Goal: Check status: Check status

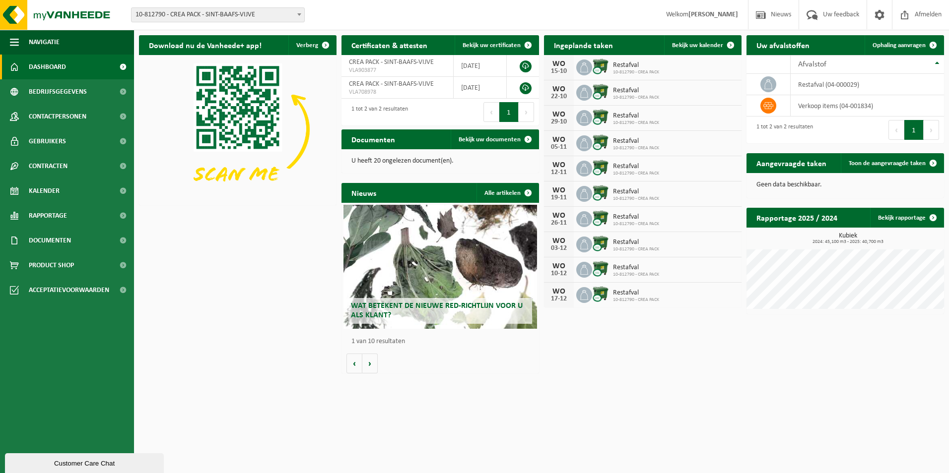
click at [218, 13] on span "10-812790 - CREA PACK - SINT-BAAFS-VIJVE" at bounding box center [218, 15] width 173 height 14
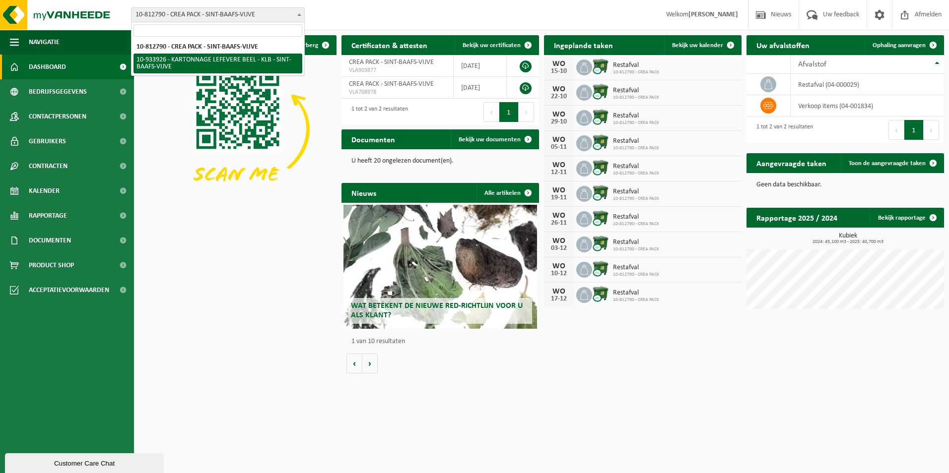
select select "136721"
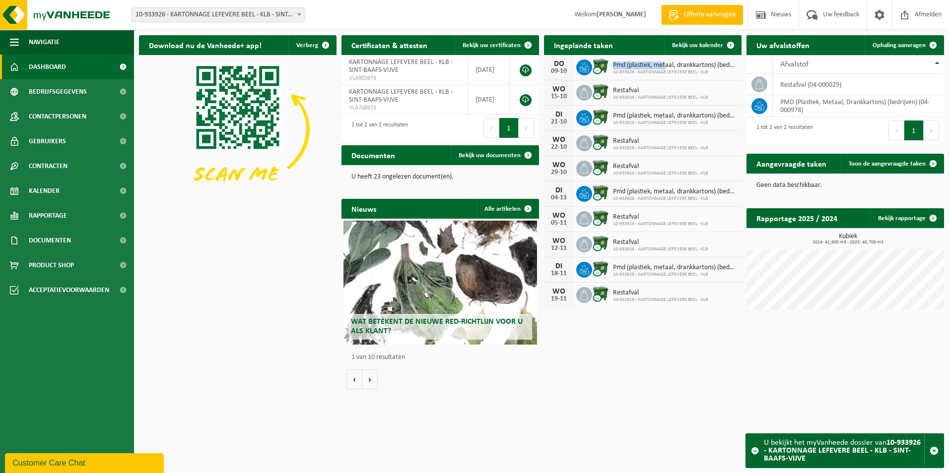
drag, startPoint x: 612, startPoint y: 64, endPoint x: 667, endPoint y: 64, distance: 54.6
click at [667, 64] on div "Pmd (plastiek, metaal, drankkartons) (bedrijven) 10-933926 - KARTONNAGE LEFEVER…" at bounding box center [672, 67] width 129 height 15
click at [673, 324] on div "Download nu de Vanheede+ app! Verberg Certificaten & attesten Bekijk uw certifi…" at bounding box center [541, 212] width 810 height 364
drag, startPoint x: 641, startPoint y: 91, endPoint x: 615, endPoint y: 91, distance: 25.8
click at [615, 91] on span "Restafval" at bounding box center [660, 91] width 95 height 8
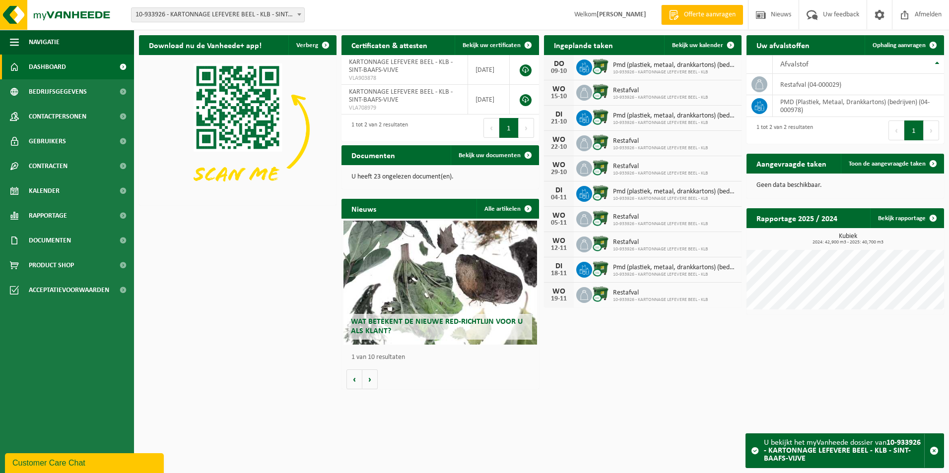
click at [639, 304] on div "WO 19-11 Restafval 10-933926 - KARTONNAGE LEFEVERE BEEL - KLB" at bounding box center [643, 295] width 198 height 25
click at [695, 41] on link "Bekijk uw kalender" at bounding box center [702, 45] width 76 height 20
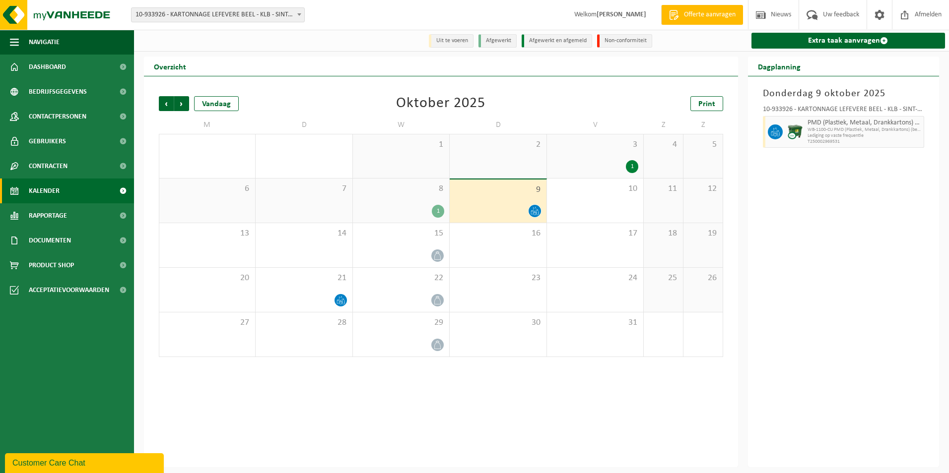
click at [412, 204] on div "8 1" at bounding box center [401, 201] width 96 height 44
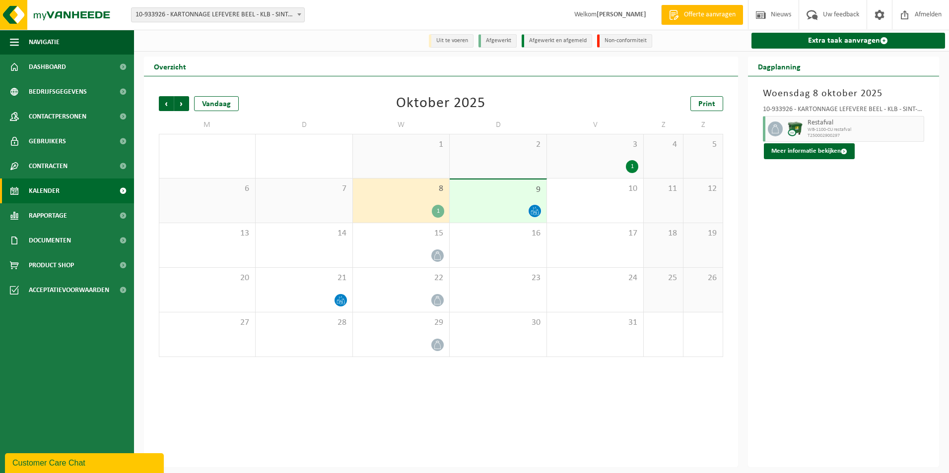
click at [499, 209] on div at bounding box center [498, 210] width 86 height 13
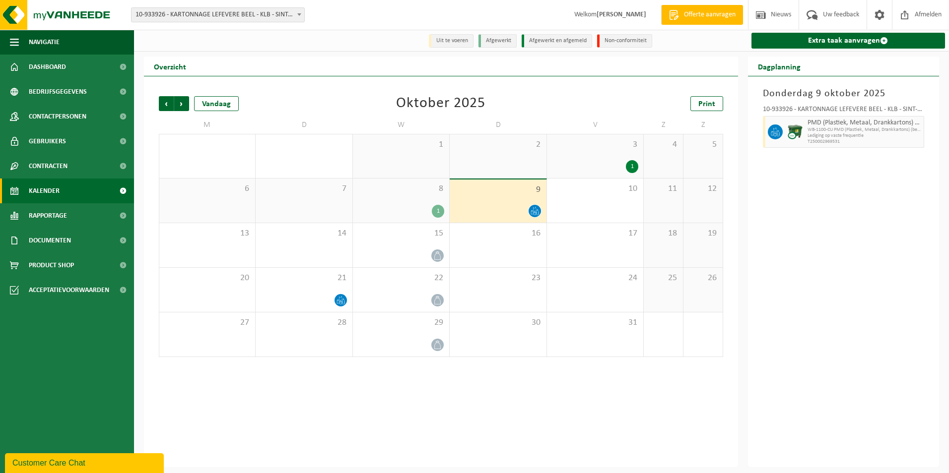
click at [415, 209] on div "1" at bounding box center [401, 211] width 86 height 13
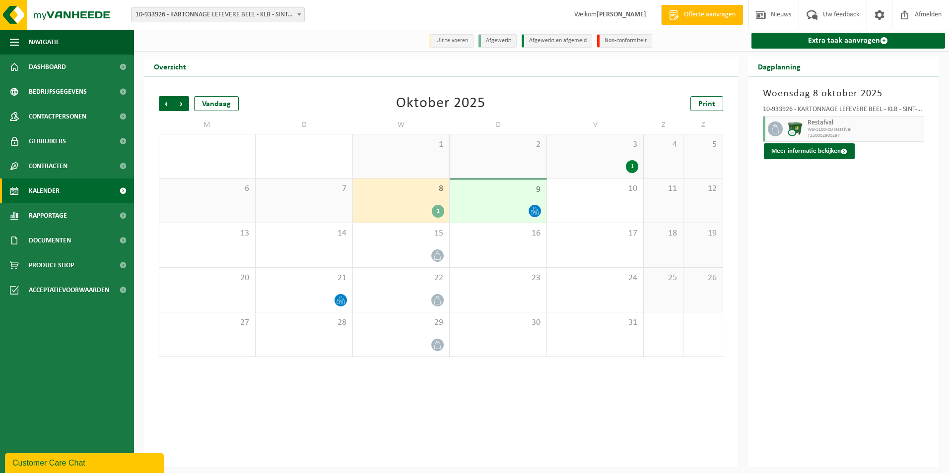
click at [495, 208] on div at bounding box center [498, 210] width 86 height 13
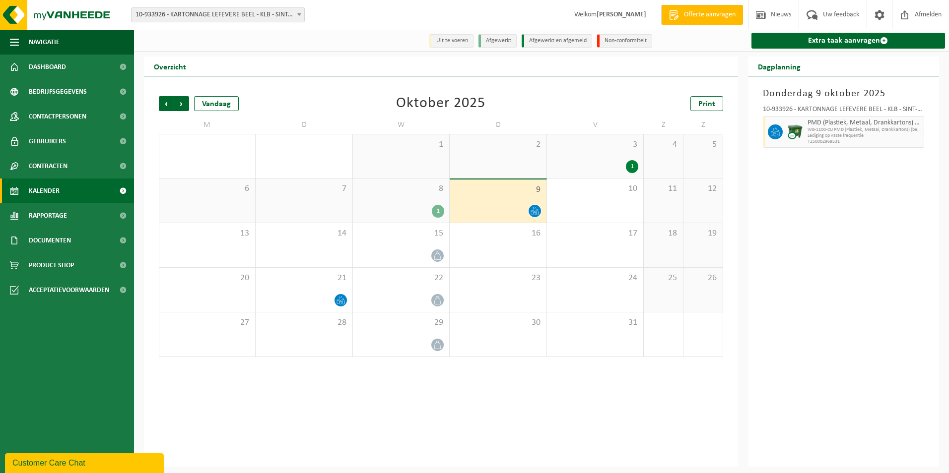
click at [590, 171] on div "1" at bounding box center [595, 166] width 86 height 13
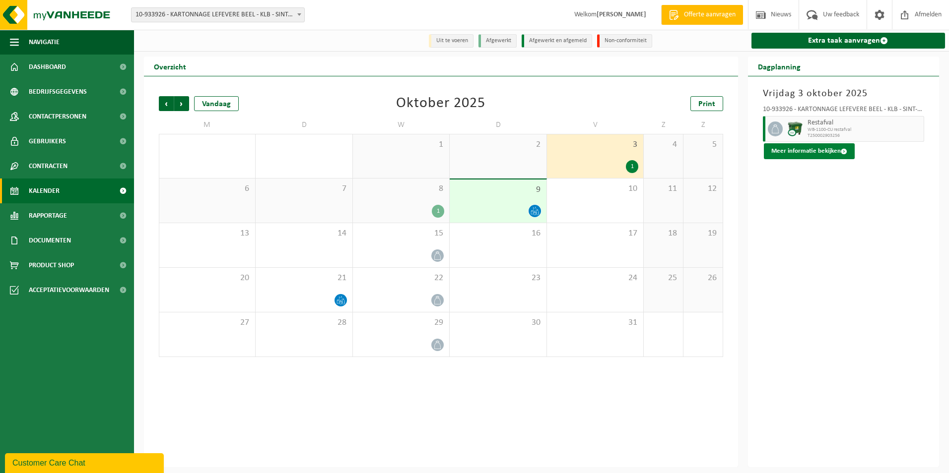
click at [819, 149] on button "Meer informatie bekijken" at bounding box center [809, 151] width 91 height 16
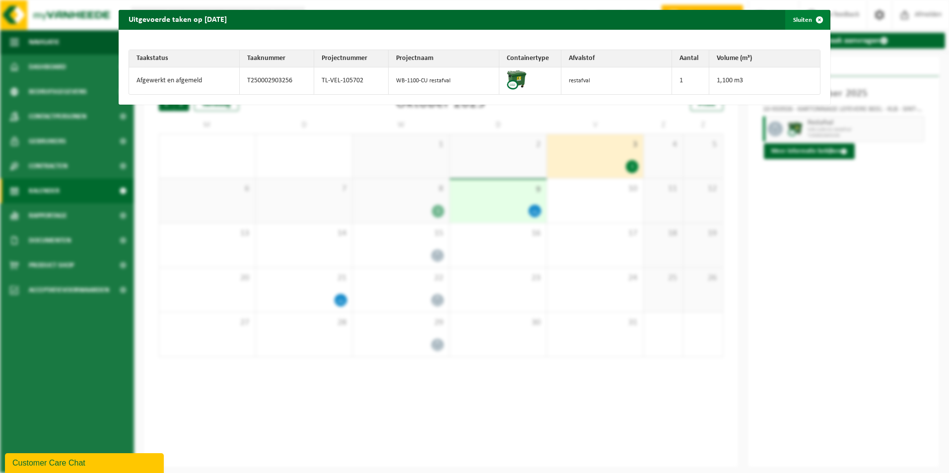
click at [818, 18] on span "button" at bounding box center [820, 20] width 20 height 20
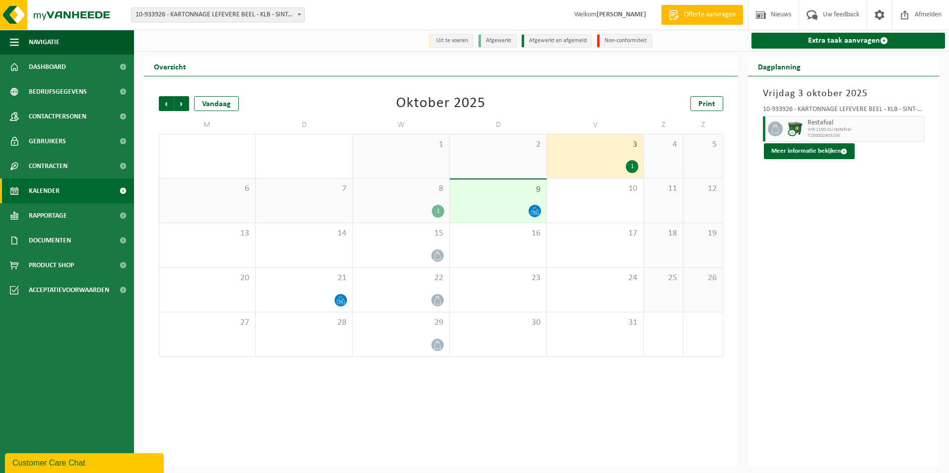
click at [428, 203] on div "8 1" at bounding box center [401, 201] width 96 height 44
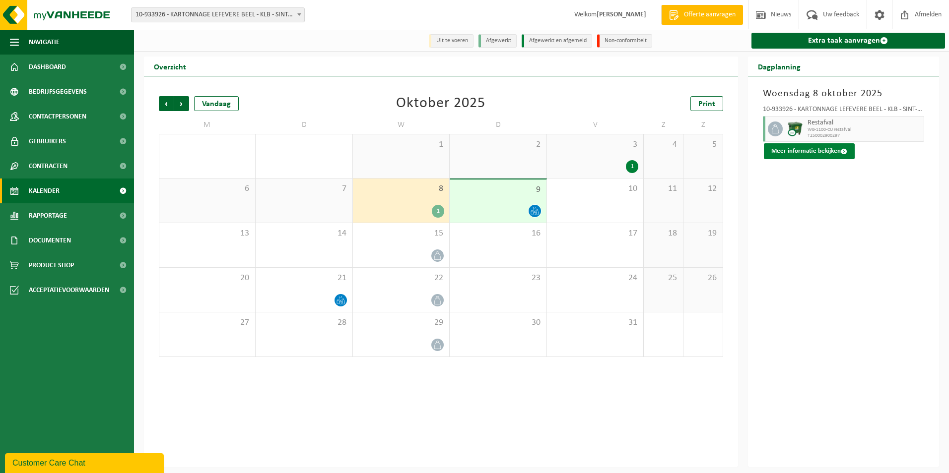
click at [818, 149] on button "Meer informatie bekijken" at bounding box center [809, 151] width 91 height 16
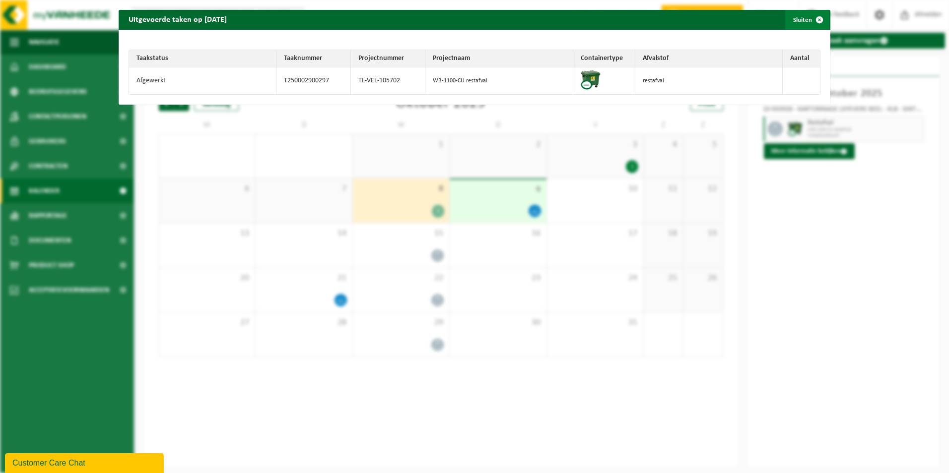
click at [810, 23] on span "button" at bounding box center [820, 20] width 20 height 20
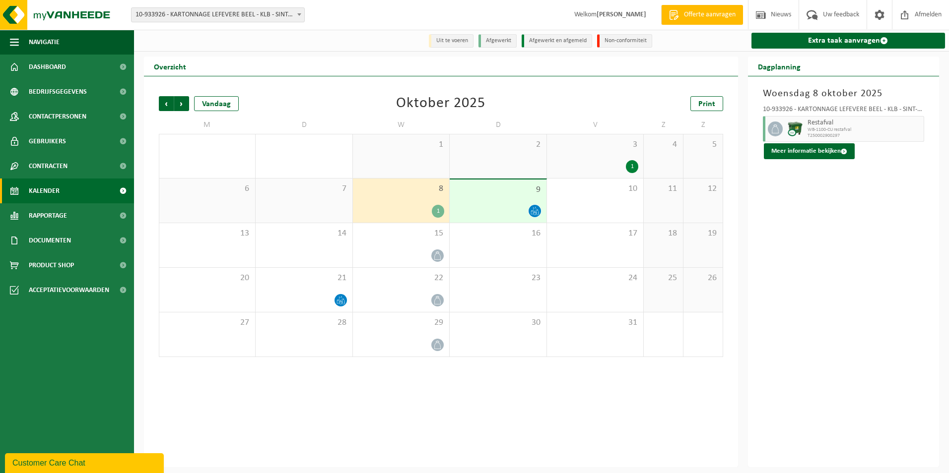
click at [660, 134] on td "Z" at bounding box center [664, 125] width 40 height 18
click at [530, 212] on span at bounding box center [535, 211] width 12 height 12
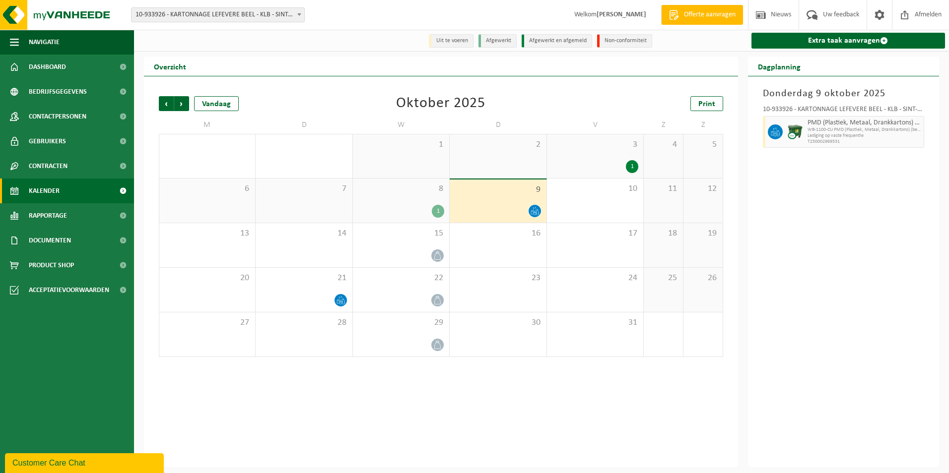
click at [529, 93] on div "Vorige Volgende Vandaag Oktober 2025 Print M D W D V Z Z 29 30 1 2 3 1 4 5 6 7 …" at bounding box center [441, 226] width 574 height 281
click at [579, 203] on div "10" at bounding box center [595, 201] width 96 height 44
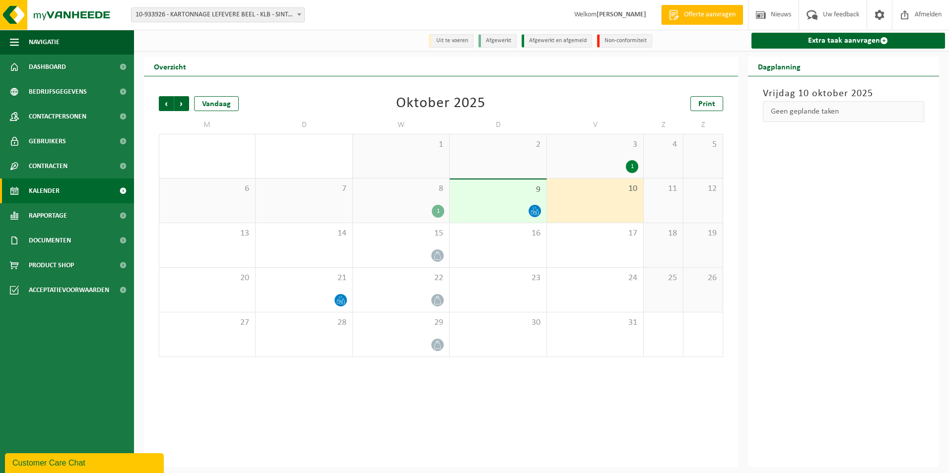
click at [476, 203] on div "9" at bounding box center [498, 201] width 96 height 43
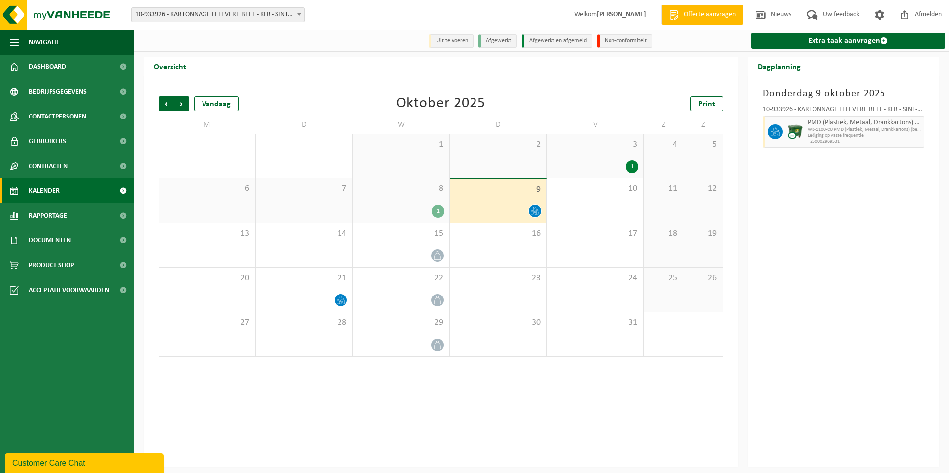
click at [376, 201] on div "8 1" at bounding box center [401, 201] width 96 height 44
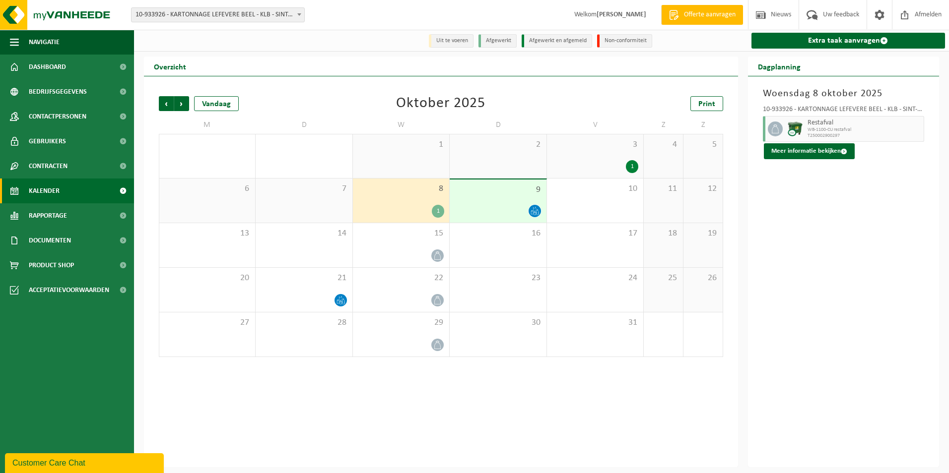
click at [479, 204] on div "9" at bounding box center [498, 201] width 96 height 43
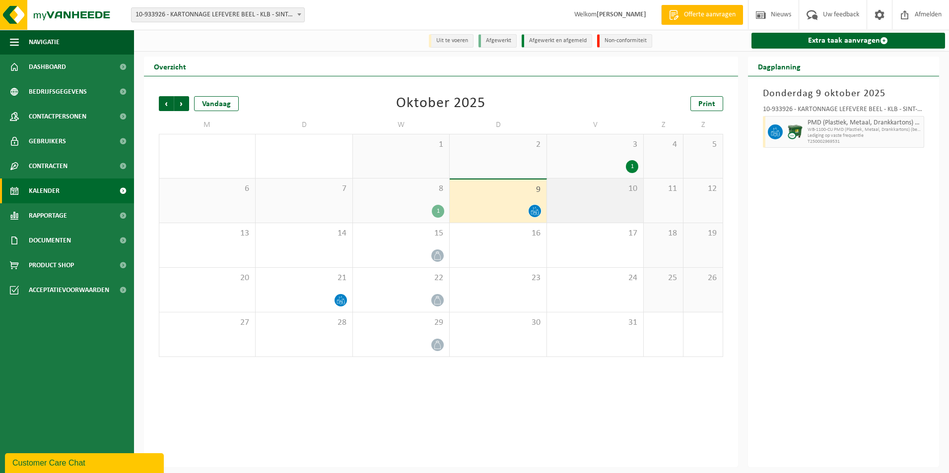
click at [569, 203] on div "10" at bounding box center [595, 201] width 96 height 44
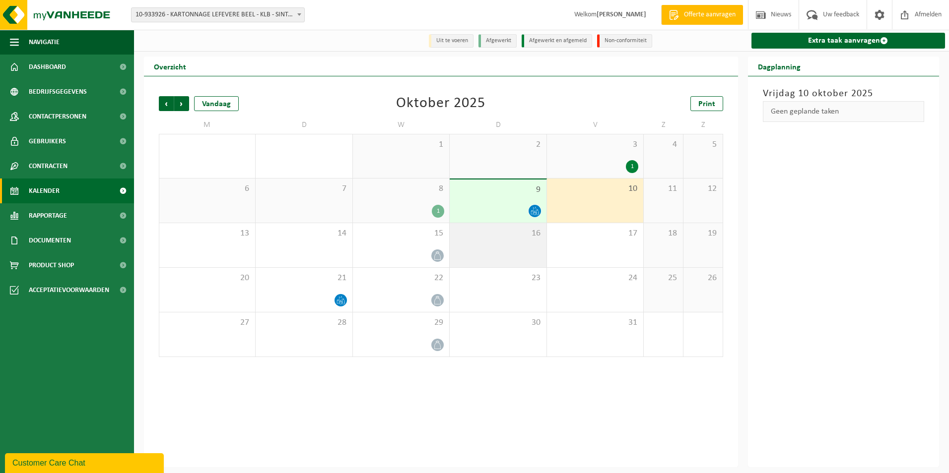
click at [544, 238] on div "16" at bounding box center [498, 245] width 96 height 44
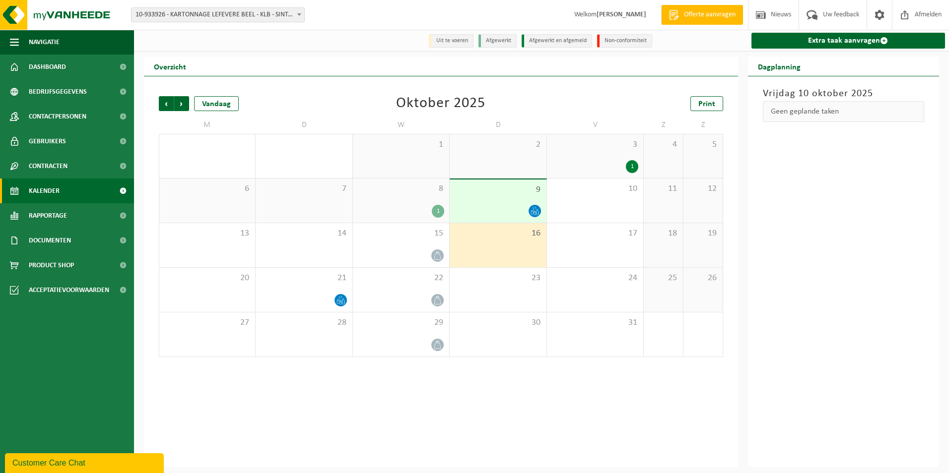
click at [507, 200] on div "9" at bounding box center [498, 201] width 96 height 43
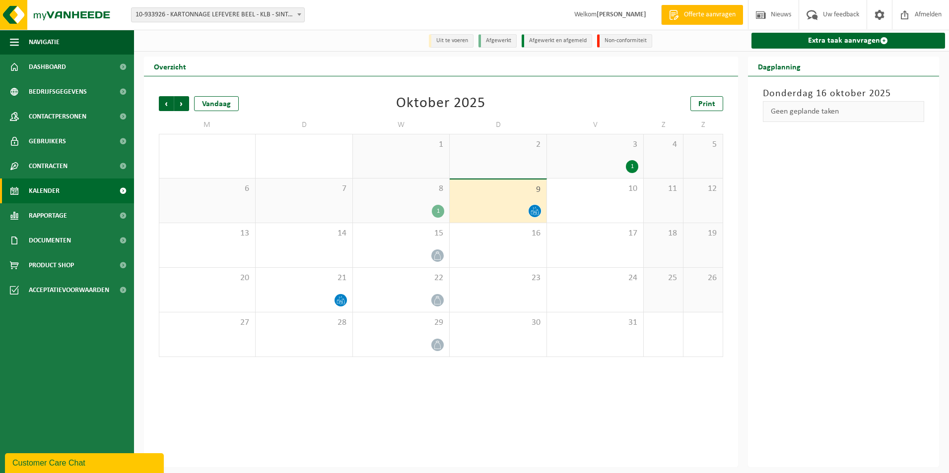
click at [418, 204] on div "8 1" at bounding box center [401, 201] width 96 height 44
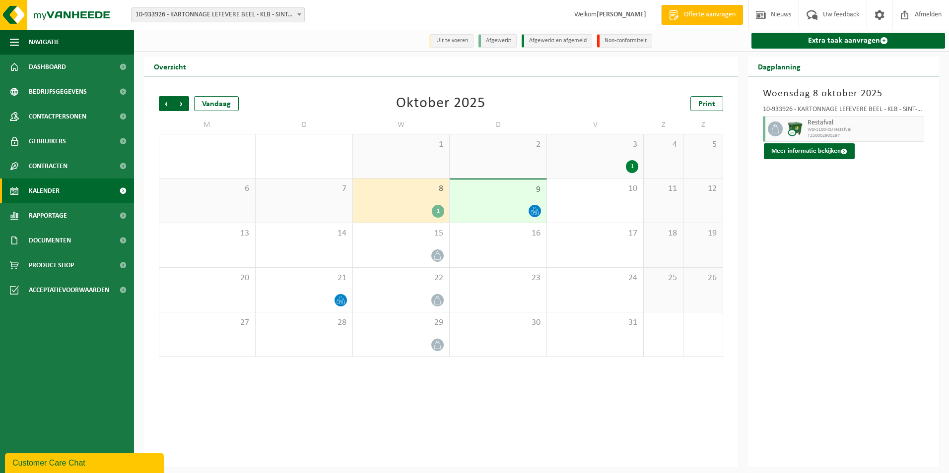
click at [491, 204] on div "9" at bounding box center [498, 201] width 96 height 43
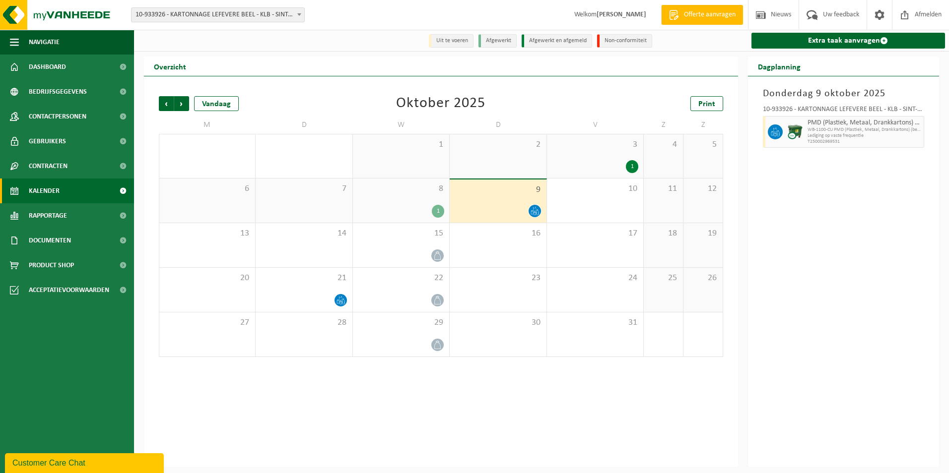
click at [330, 212] on div "7" at bounding box center [304, 201] width 96 height 44
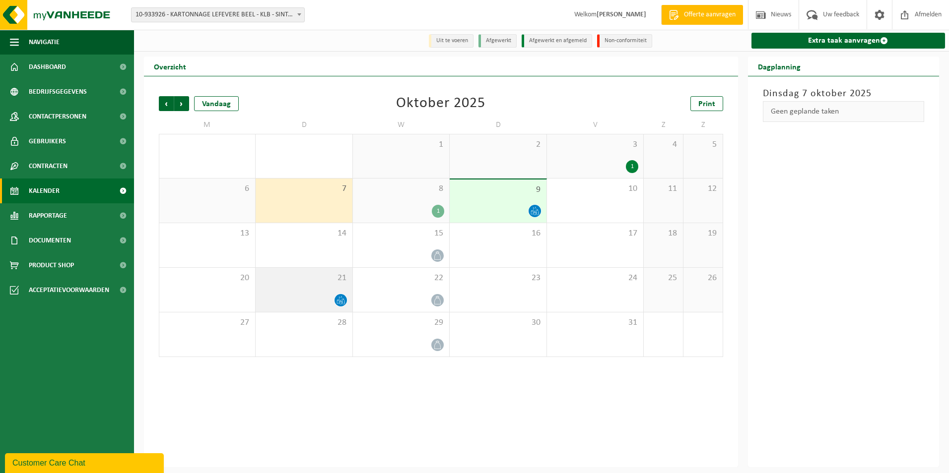
click at [336, 284] on span "21" at bounding box center [304, 278] width 86 height 11
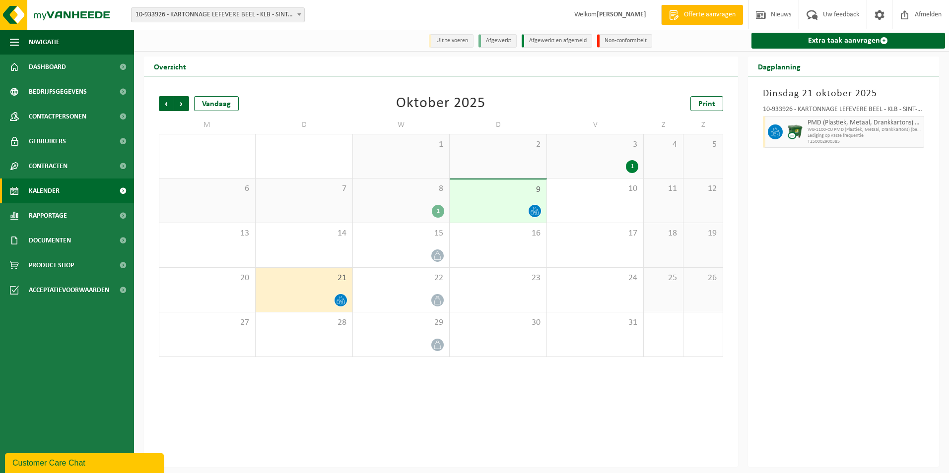
click at [325, 206] on div "7" at bounding box center [304, 201] width 96 height 44
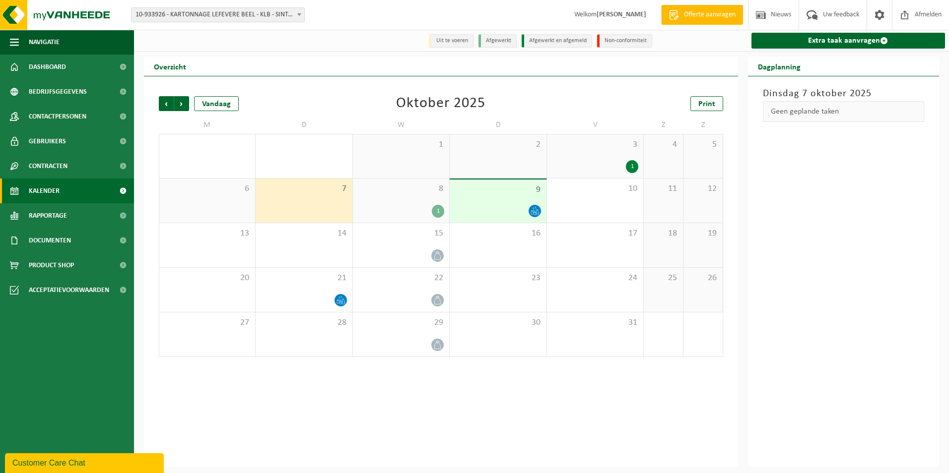
click at [249, 202] on div "6" at bounding box center [207, 201] width 96 height 44
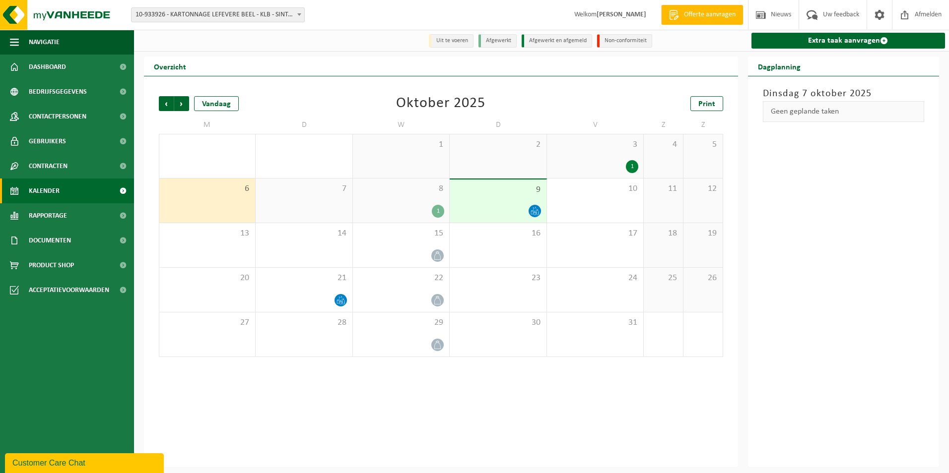
click at [294, 201] on div "7" at bounding box center [304, 201] width 96 height 44
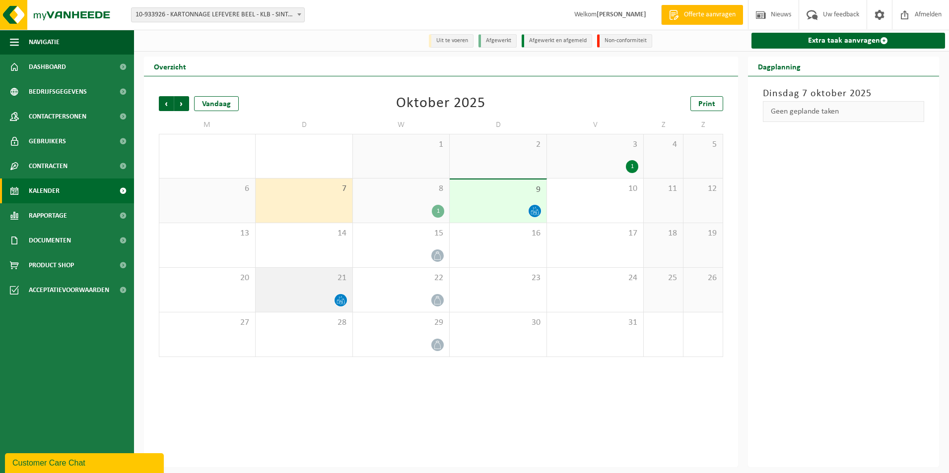
click at [340, 286] on div "21" at bounding box center [304, 290] width 96 height 44
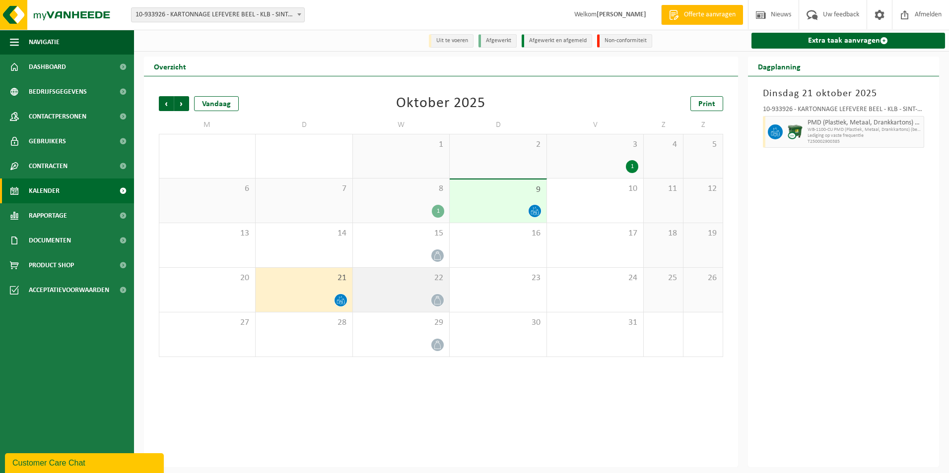
drag, startPoint x: 340, startPoint y: 286, endPoint x: 377, endPoint y: 289, distance: 37.3
click at [377, 289] on div "22" at bounding box center [401, 290] width 96 height 44
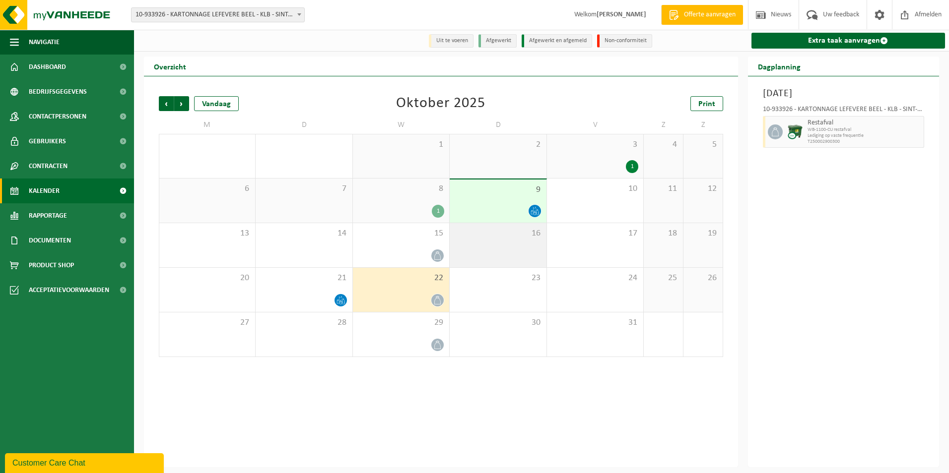
click at [466, 248] on div "16" at bounding box center [498, 245] width 96 height 44
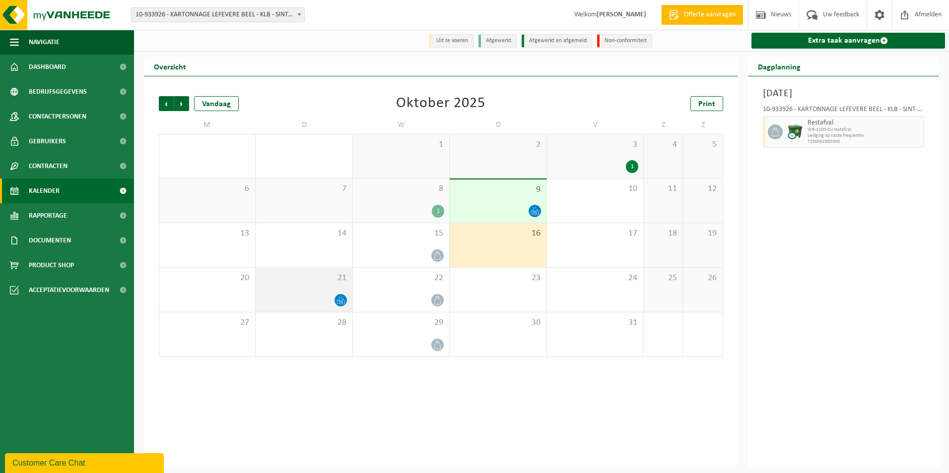
click at [331, 290] on div "21" at bounding box center [304, 290] width 96 height 44
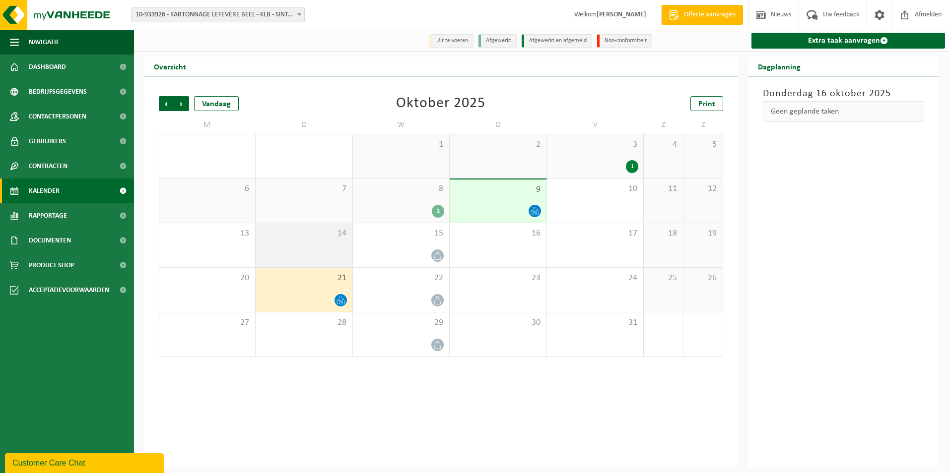
click at [344, 249] on div "14" at bounding box center [304, 245] width 96 height 44
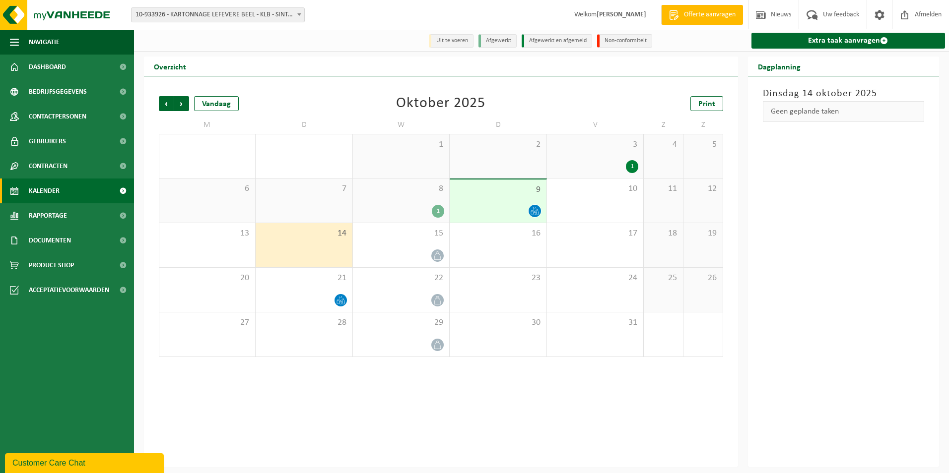
click at [488, 201] on div "9" at bounding box center [498, 201] width 96 height 43
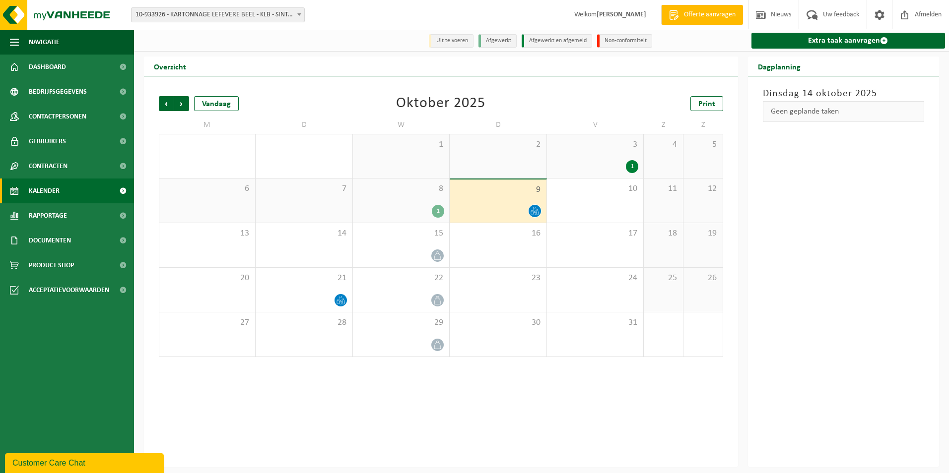
click at [323, 222] on div "7" at bounding box center [304, 201] width 96 height 44
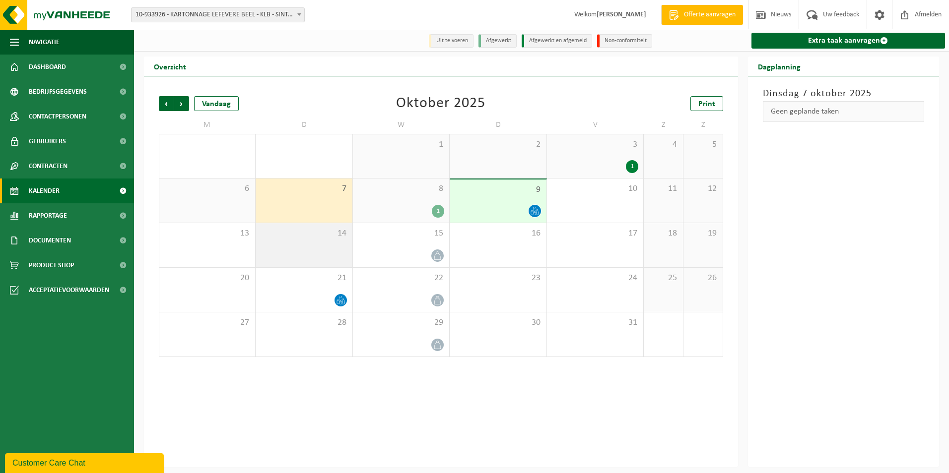
click at [326, 237] on span "14" at bounding box center [304, 233] width 86 height 11
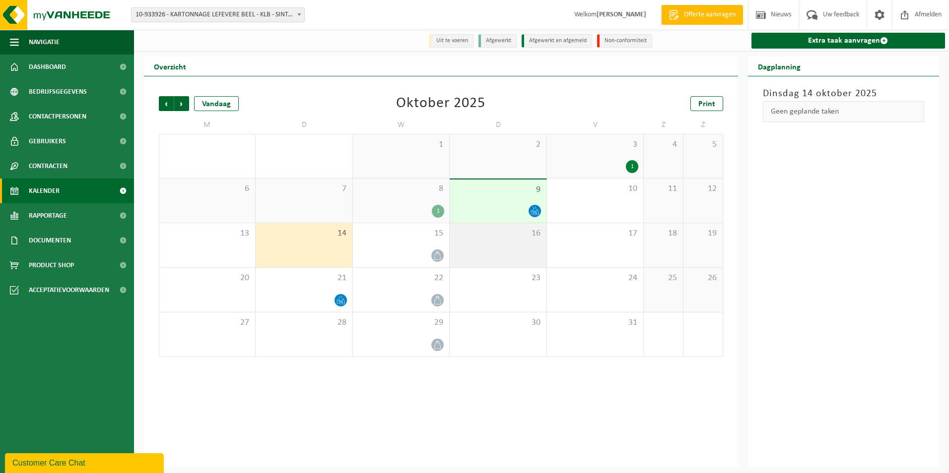
click at [462, 236] on span "16" at bounding box center [498, 233] width 86 height 11
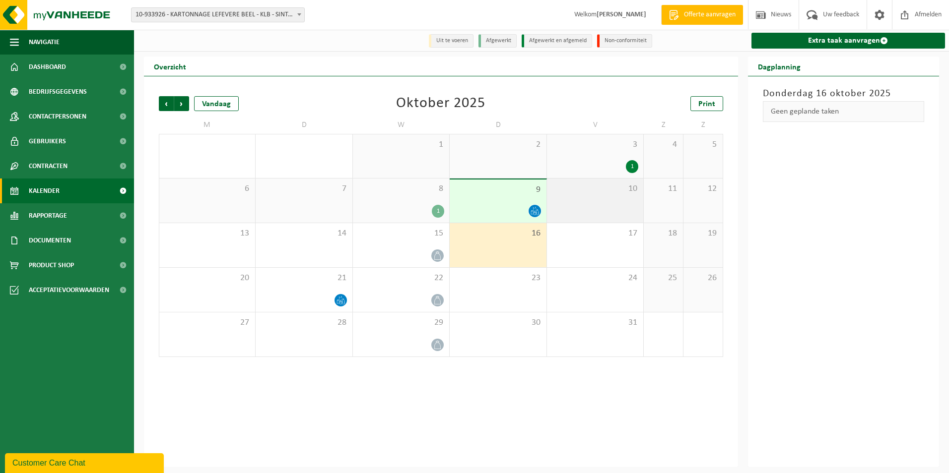
click at [581, 201] on div "10" at bounding box center [595, 201] width 96 height 44
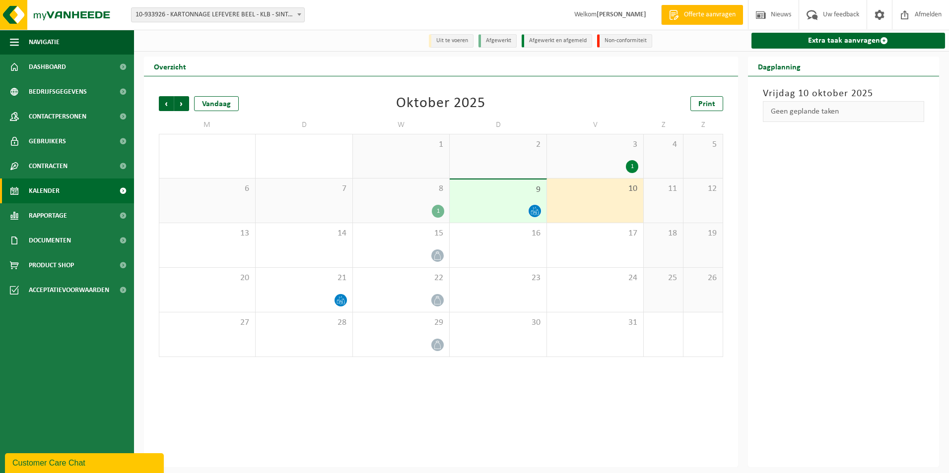
click at [409, 213] on div "1" at bounding box center [401, 211] width 86 height 13
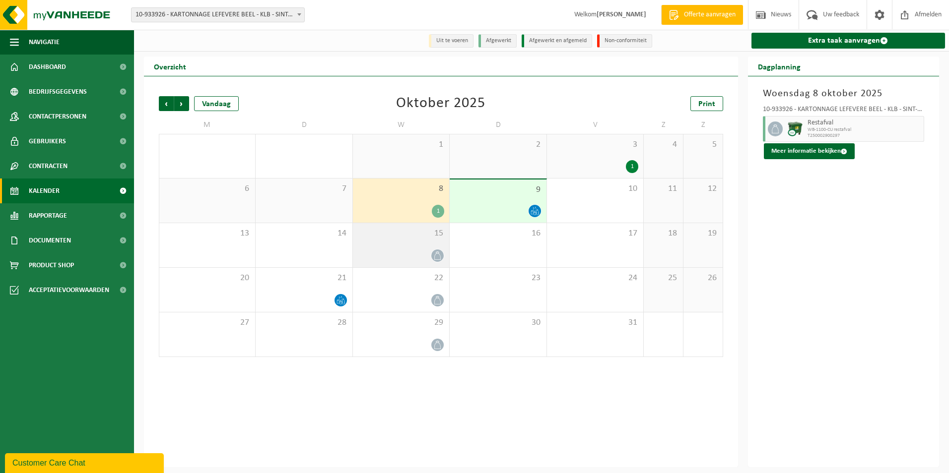
click at [410, 256] on div at bounding box center [401, 255] width 86 height 13
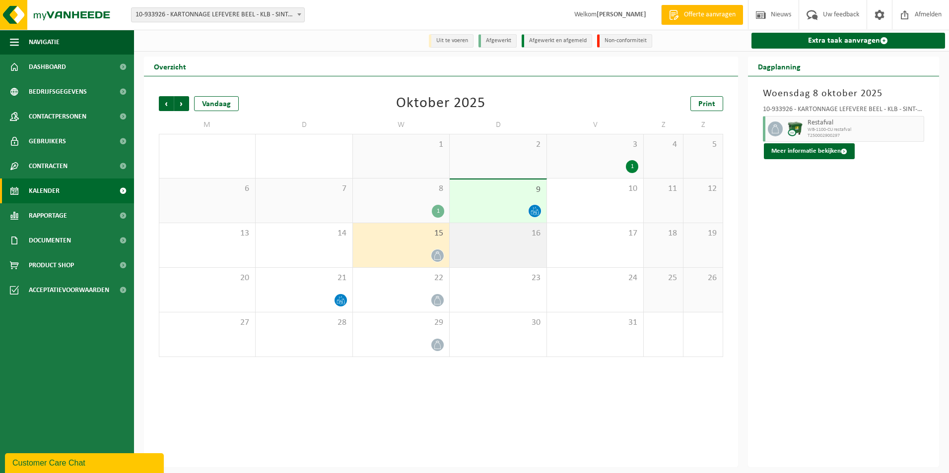
click at [511, 243] on div "16" at bounding box center [498, 245] width 96 height 44
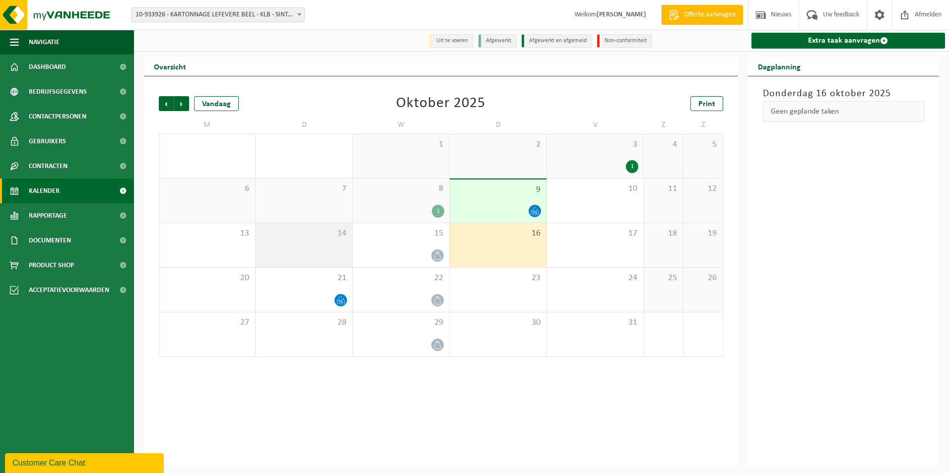
click at [347, 235] on span "14" at bounding box center [304, 233] width 86 height 11
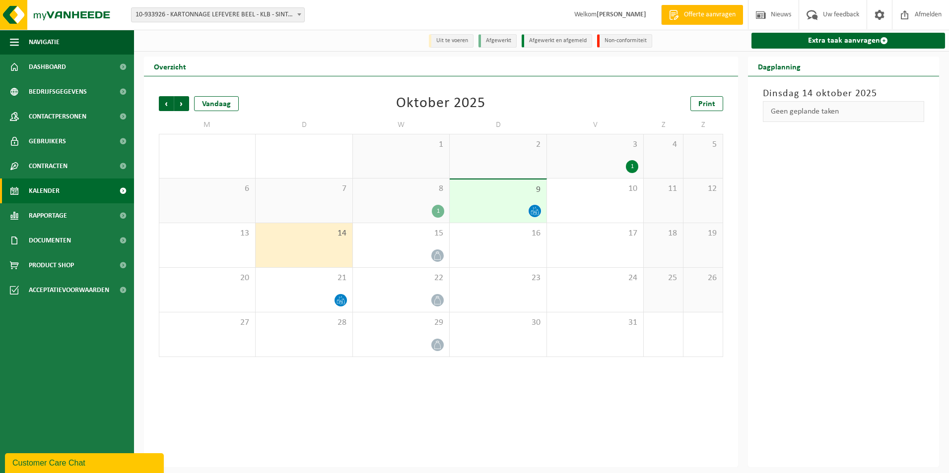
click at [456, 401] on div "Vorige Volgende Vandaag Oktober 2025 Print M D W D V Z Z 29 30 1 2 3 1 4 5 6 7 …" at bounding box center [441, 271] width 594 height 391
click at [504, 259] on div "16" at bounding box center [498, 245] width 96 height 44
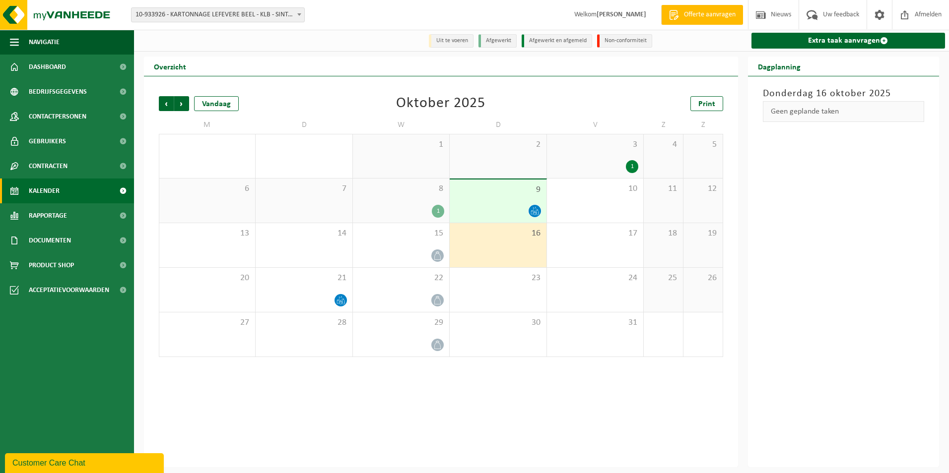
click at [513, 265] on div "16" at bounding box center [498, 245] width 96 height 44
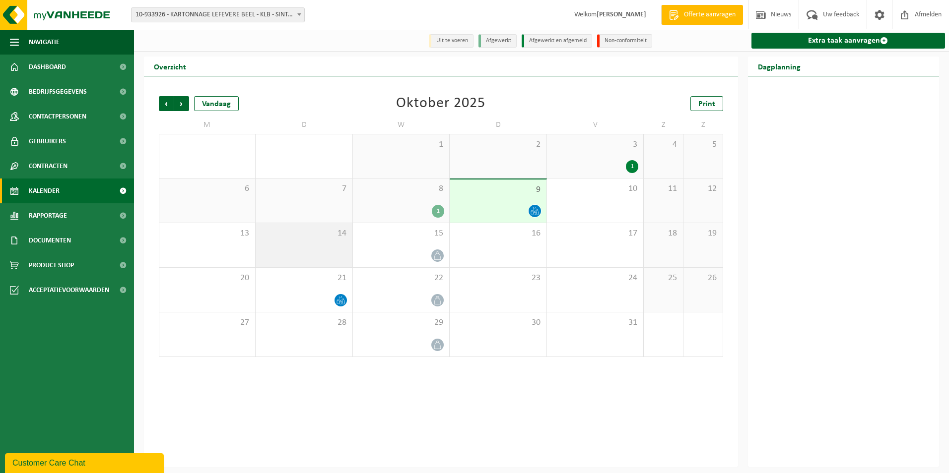
click at [350, 246] on div "14" at bounding box center [304, 245] width 96 height 44
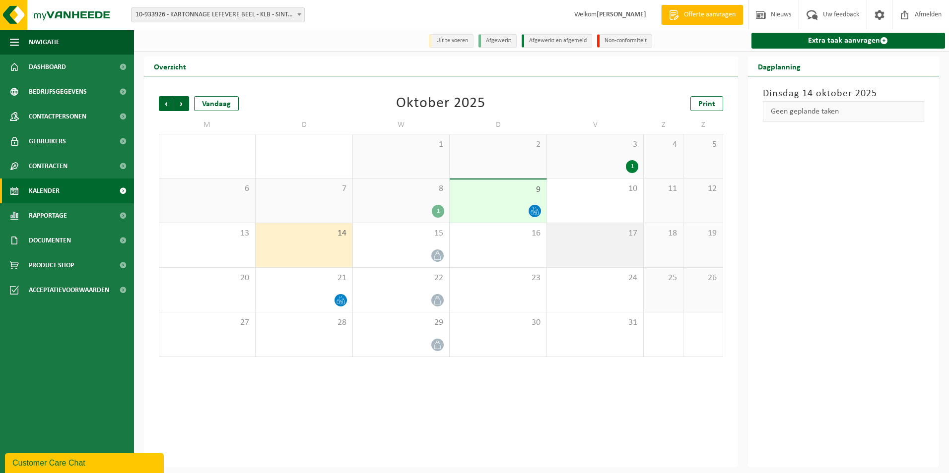
click at [575, 246] on div "17" at bounding box center [595, 245] width 96 height 44
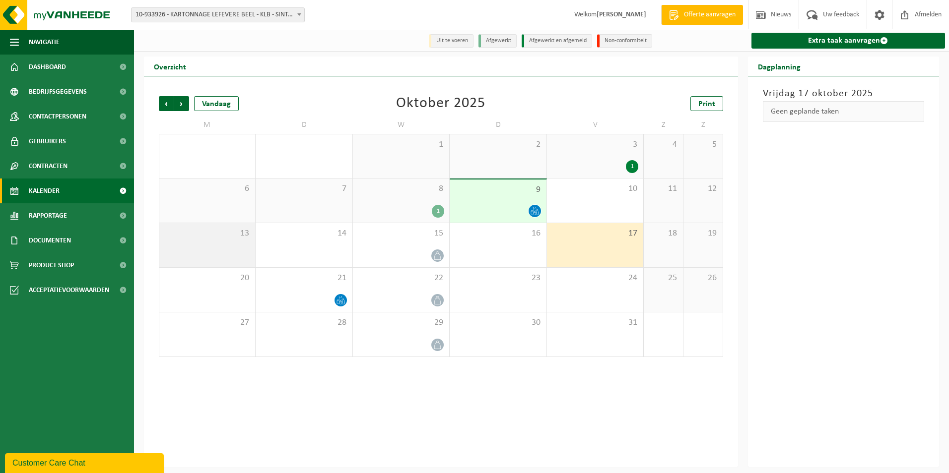
click at [187, 248] on div "13" at bounding box center [207, 245] width 96 height 44
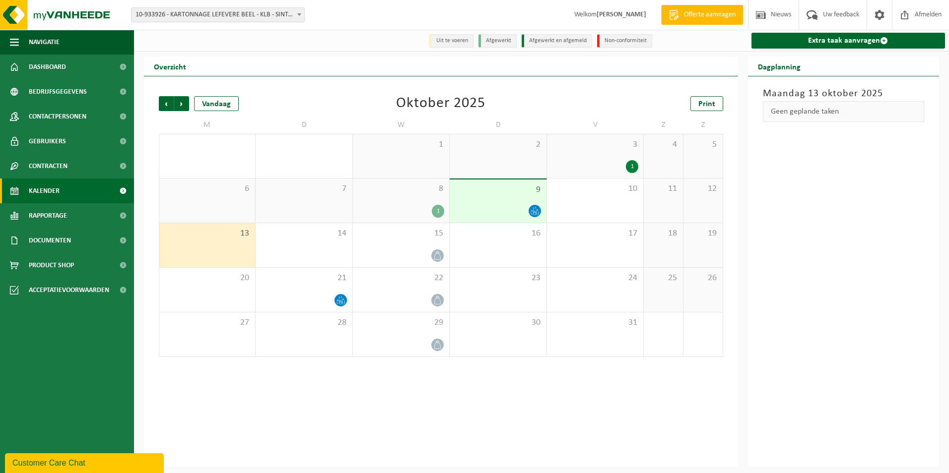
click at [252, 248] on div "13" at bounding box center [207, 245] width 96 height 44
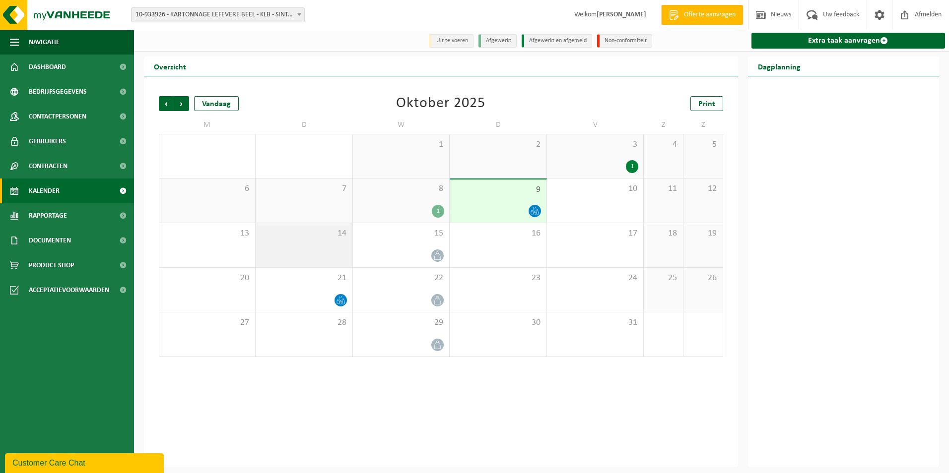
click at [289, 239] on span "14" at bounding box center [304, 233] width 86 height 11
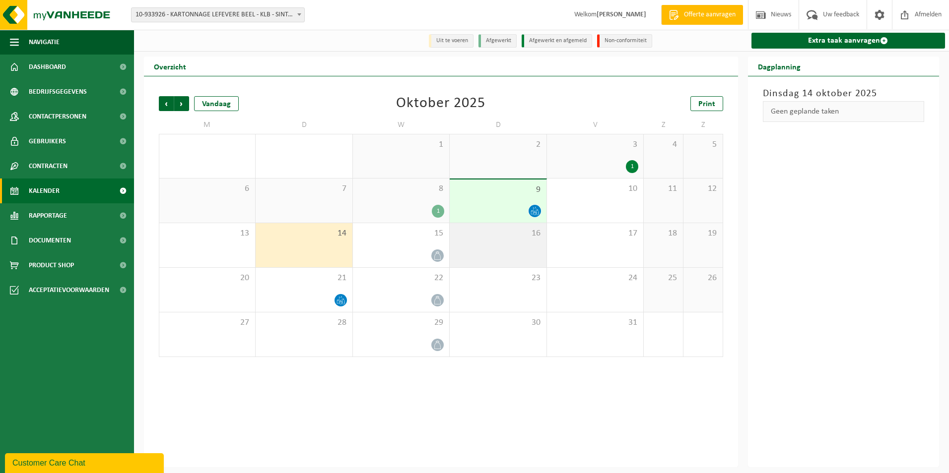
click at [478, 244] on div "16" at bounding box center [498, 245] width 96 height 44
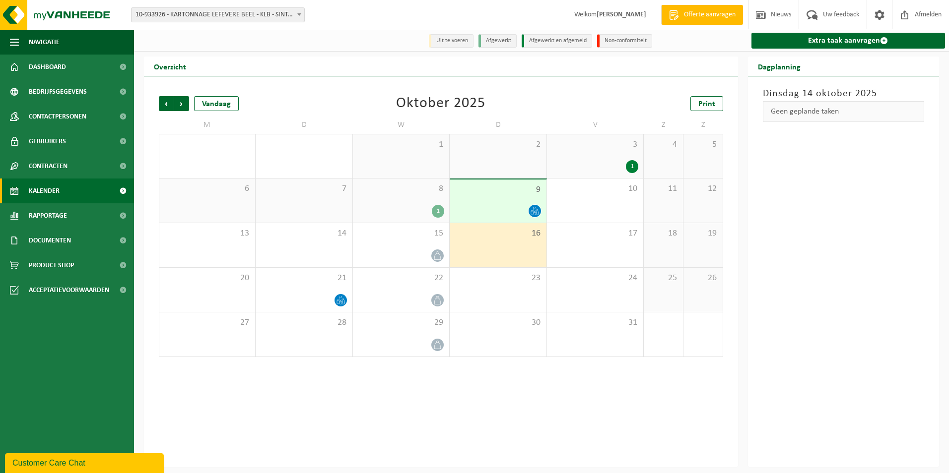
click at [533, 244] on div "16" at bounding box center [498, 245] width 96 height 44
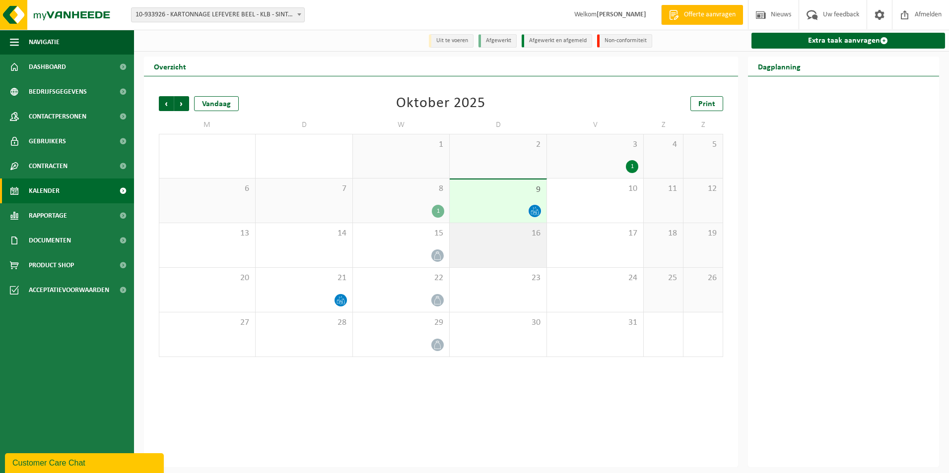
click at [545, 243] on div "16" at bounding box center [498, 245] width 96 height 44
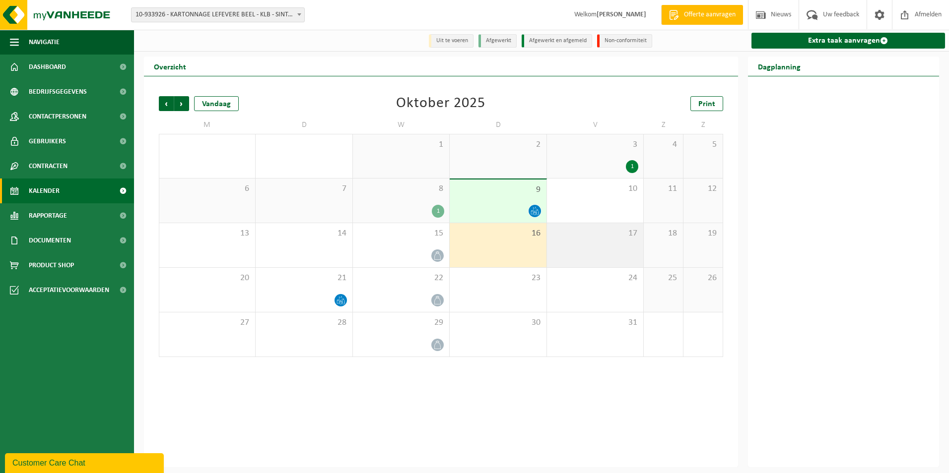
click at [555, 242] on div "17" at bounding box center [595, 245] width 96 height 44
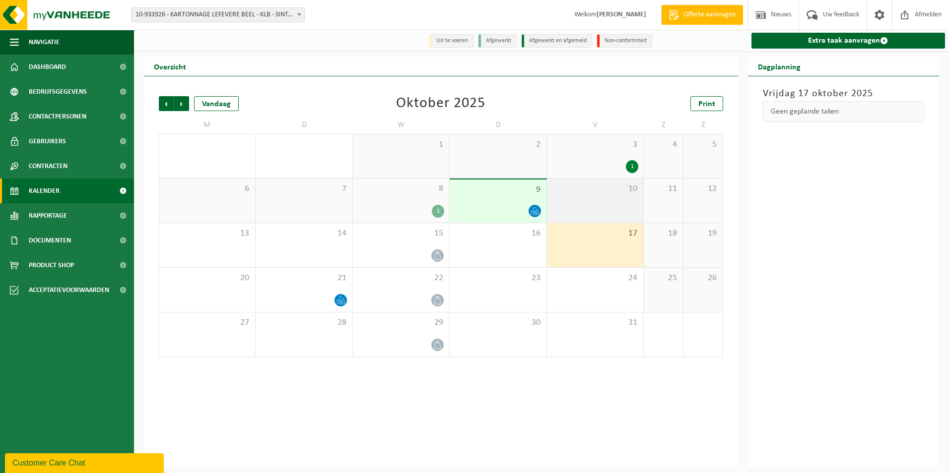
click at [589, 185] on span "10" at bounding box center [595, 189] width 86 height 11
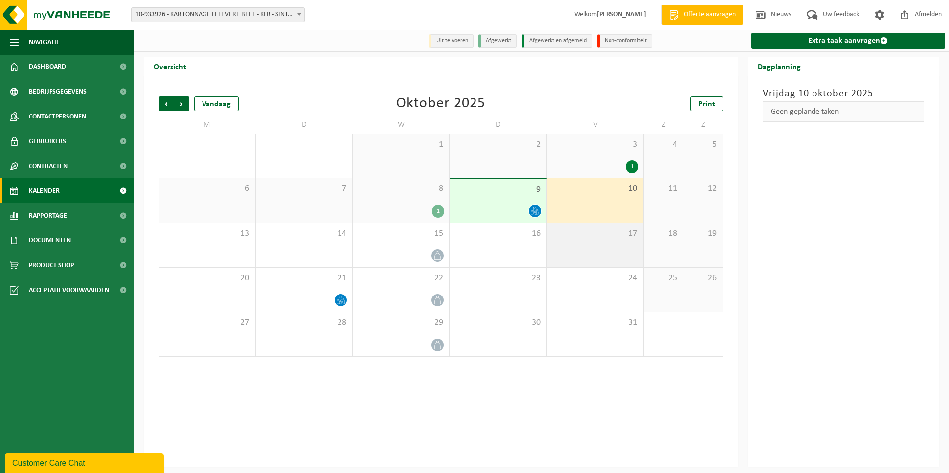
click at [559, 247] on div "17" at bounding box center [595, 245] width 96 height 44
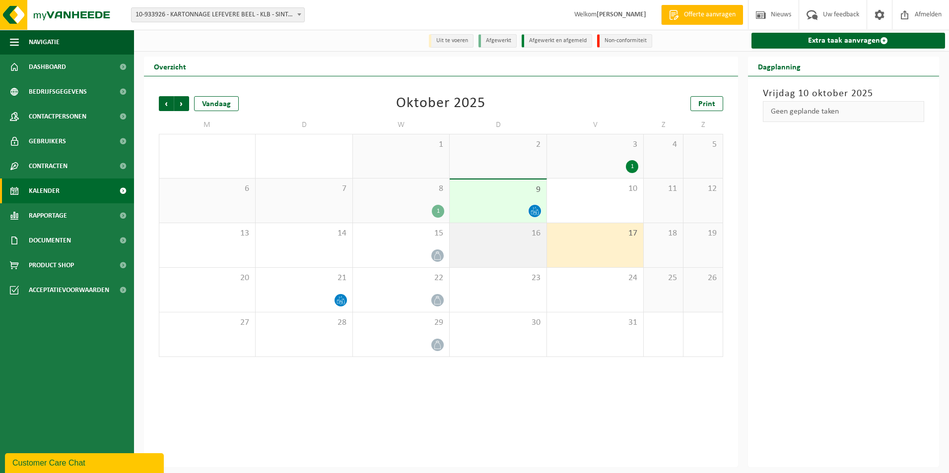
click at [517, 245] on div "16" at bounding box center [498, 245] width 96 height 44
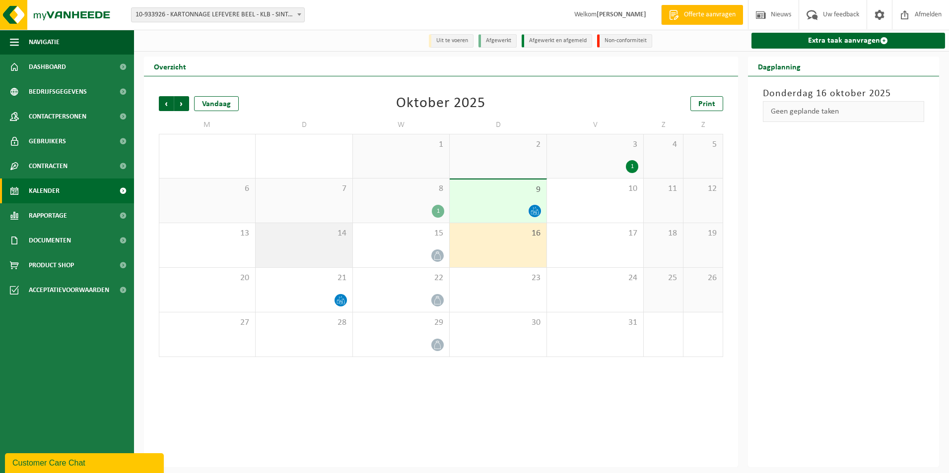
click at [323, 249] on div "14" at bounding box center [304, 245] width 96 height 44
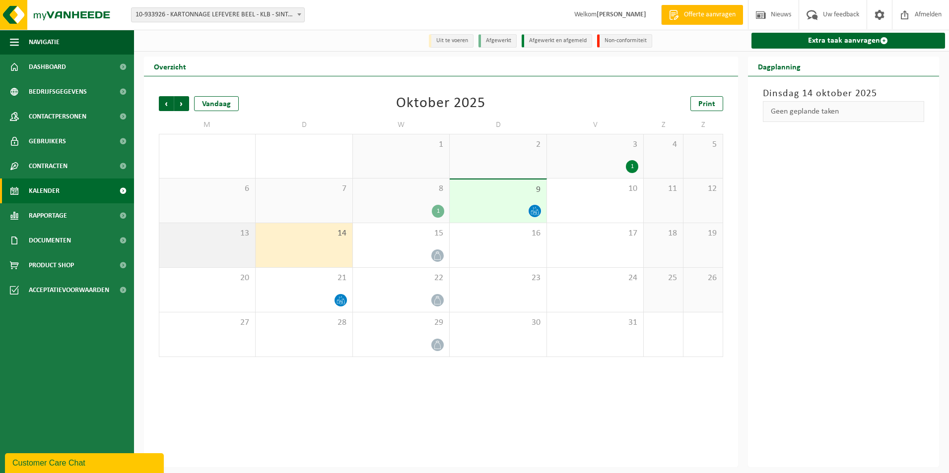
click at [236, 249] on div "13" at bounding box center [207, 245] width 96 height 44
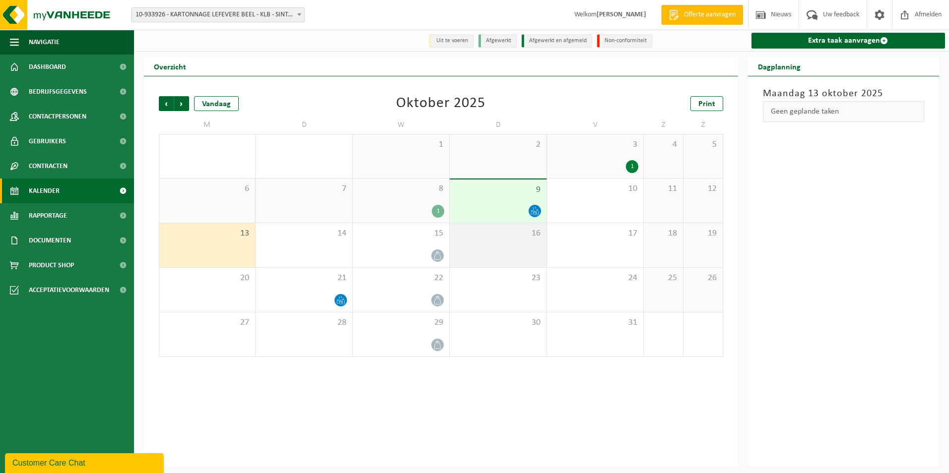
click at [512, 257] on div "16" at bounding box center [498, 245] width 96 height 44
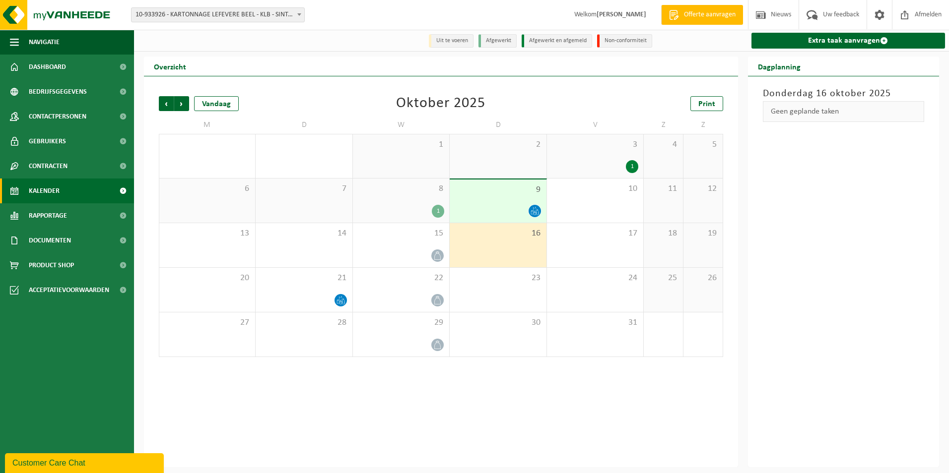
click at [340, 79] on div "Vorige Volgende Vandaag Oktober 2025 Print M D W D V Z Z 29 30 1 2 3 1 4 5 6 7 …" at bounding box center [441, 271] width 594 height 391
drag, startPoint x: 399, startPoint y: 103, endPoint x: 449, endPoint y: 105, distance: 50.7
click at [449, 105] on div "Oktober 2025" at bounding box center [440, 103] width 89 height 15
drag, startPoint x: 449, startPoint y: 105, endPoint x: 466, endPoint y: 101, distance: 16.9
click at [466, 101] on div "Oktober 2025" at bounding box center [440, 103] width 89 height 15
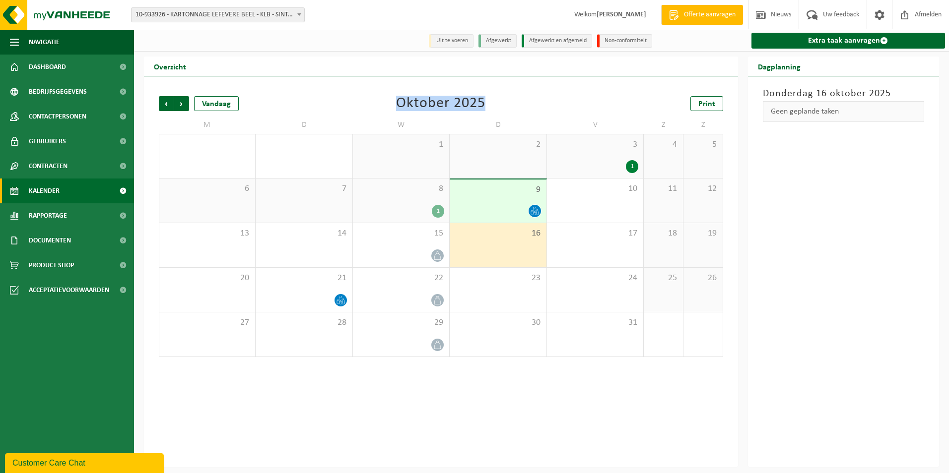
drag, startPoint x: 466, startPoint y: 101, endPoint x: 381, endPoint y: 102, distance: 84.9
click at [381, 102] on div "Vorige Volgende Vandaag Oktober 2025 Print" at bounding box center [441, 103] width 564 height 15
drag, startPoint x: 381, startPoint y: 102, endPoint x: 366, endPoint y: 82, distance: 24.1
click at [366, 82] on div "Vorige Volgende Vandaag Oktober 2025 Print M D W D V Z Z 29 30 1 2 3 1 4 5 6 7 …" at bounding box center [441, 271] width 594 height 391
click at [566, 249] on div "17" at bounding box center [595, 245] width 96 height 44
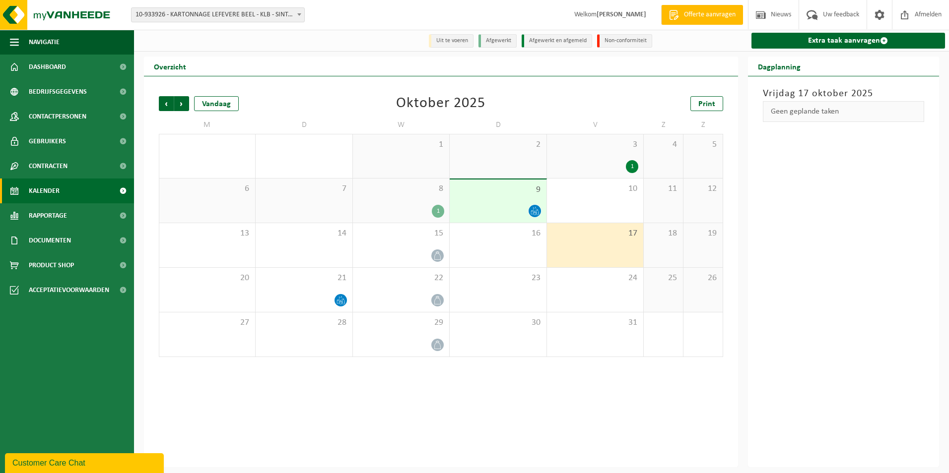
click at [477, 378] on div "Vorige Volgende Vandaag Oktober 2025 Print M D W D V Z Z 29 30 1 2 3 1 4 5 6 7 …" at bounding box center [441, 271] width 594 height 391
click at [508, 191] on span "9" at bounding box center [498, 190] width 86 height 11
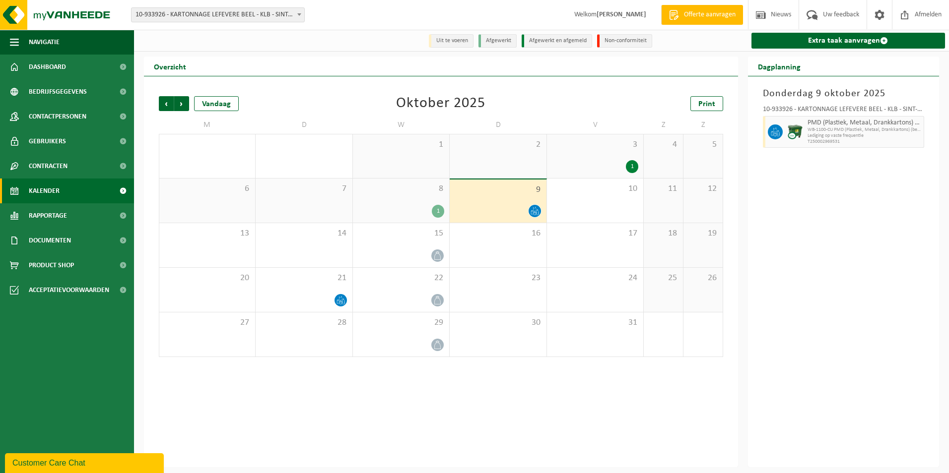
click at [835, 129] on span "WB-1100-CU PMD (Plastiek, Metaal, Drankkartons) (bedrijven)" at bounding box center [865, 130] width 114 height 6
click at [496, 107] on div "Vorige Volgende Vandaag Oktober 2025 Print" at bounding box center [441, 103] width 564 height 15
click at [33, 75] on span "Dashboard" at bounding box center [47, 67] width 37 height 25
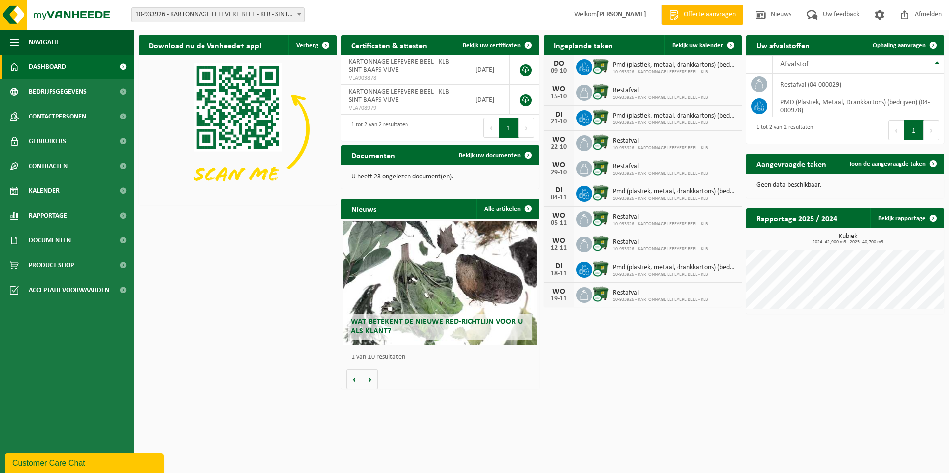
click at [606, 323] on div "Download nu de Vanheede+ app! Verberg Certificaten & attesten Bekijk uw certifi…" at bounding box center [541, 212] width 810 height 364
